Goal: Transaction & Acquisition: Purchase product/service

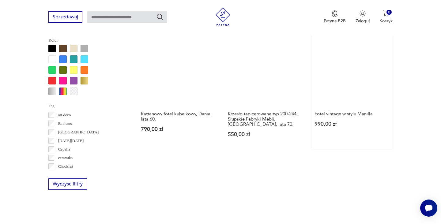
scroll to position [585, 0]
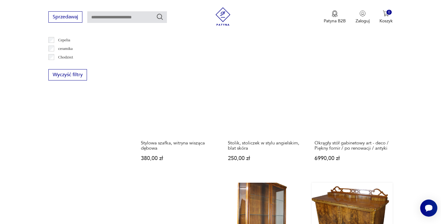
scroll to position [708, 0]
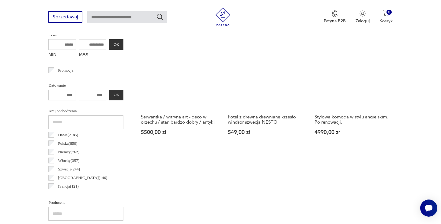
scroll to position [425, 0]
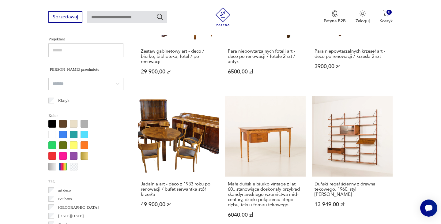
scroll to position [553, 0]
